Goal: Transaction & Acquisition: Purchase product/service

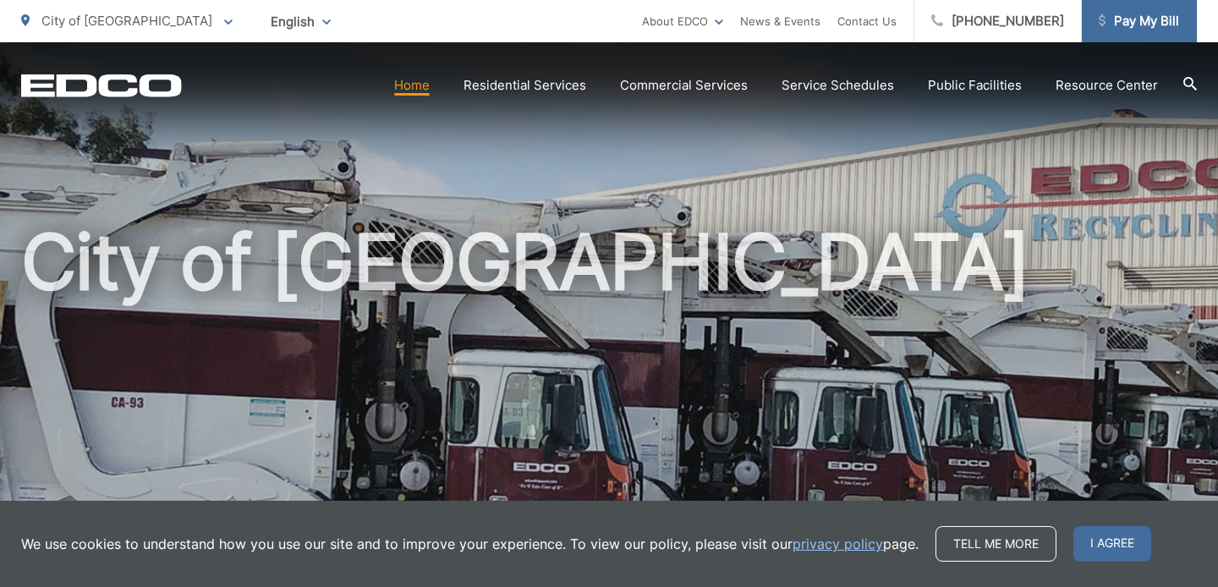
click at [1150, 18] on span "Pay My Bill" at bounding box center [1139, 21] width 80 height 20
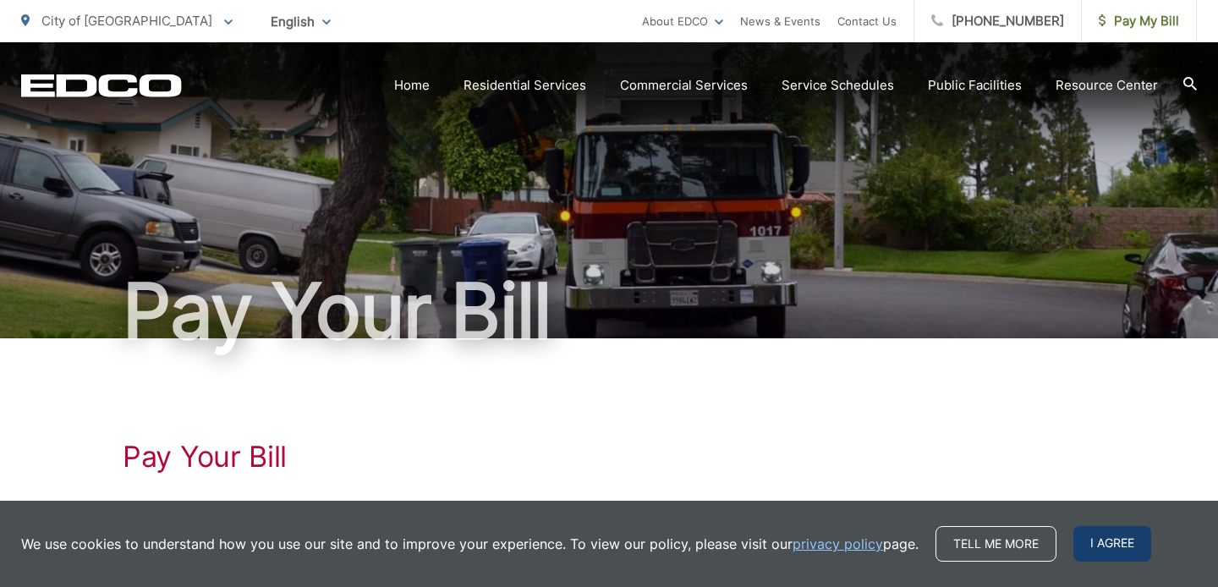
click at [1101, 556] on span "I agree" at bounding box center [1112, 544] width 78 height 36
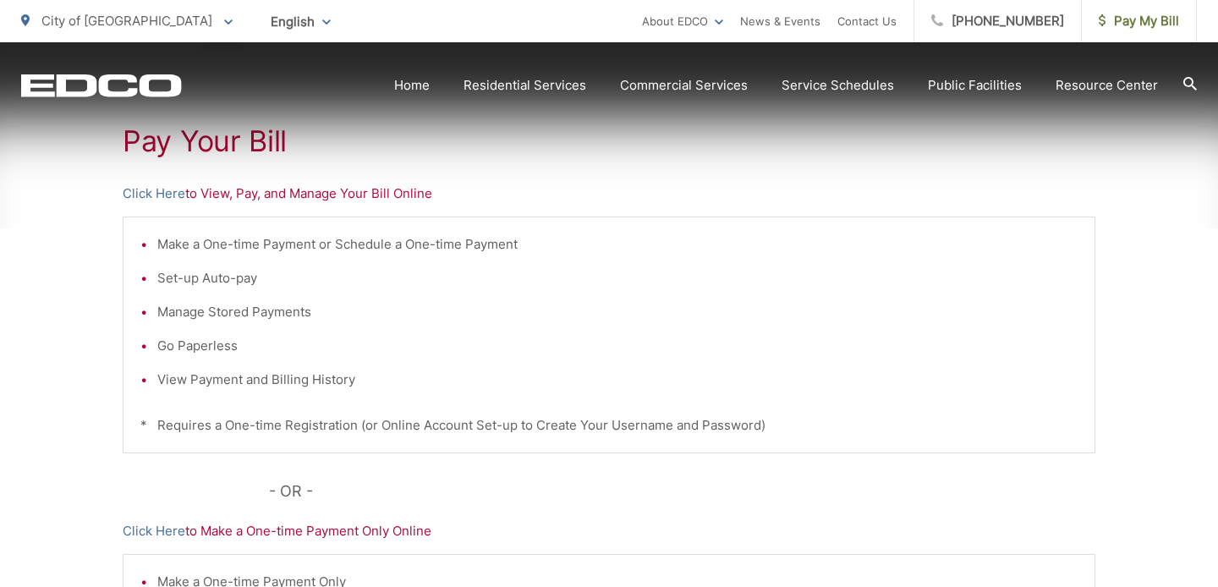
scroll to position [320, 0]
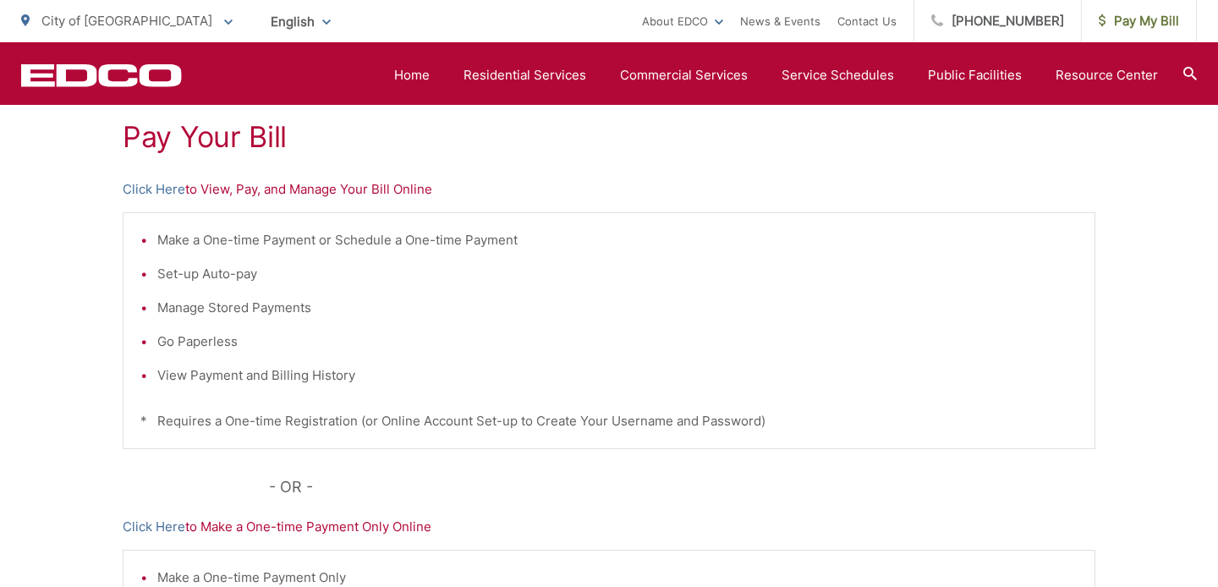
click at [280, 533] on p "Click Here to Make a One-time Payment Only Online" at bounding box center [609, 527] width 973 height 20
click at [153, 526] on link "Click Here" at bounding box center [154, 527] width 63 height 20
